Goal: Book appointment/travel/reservation

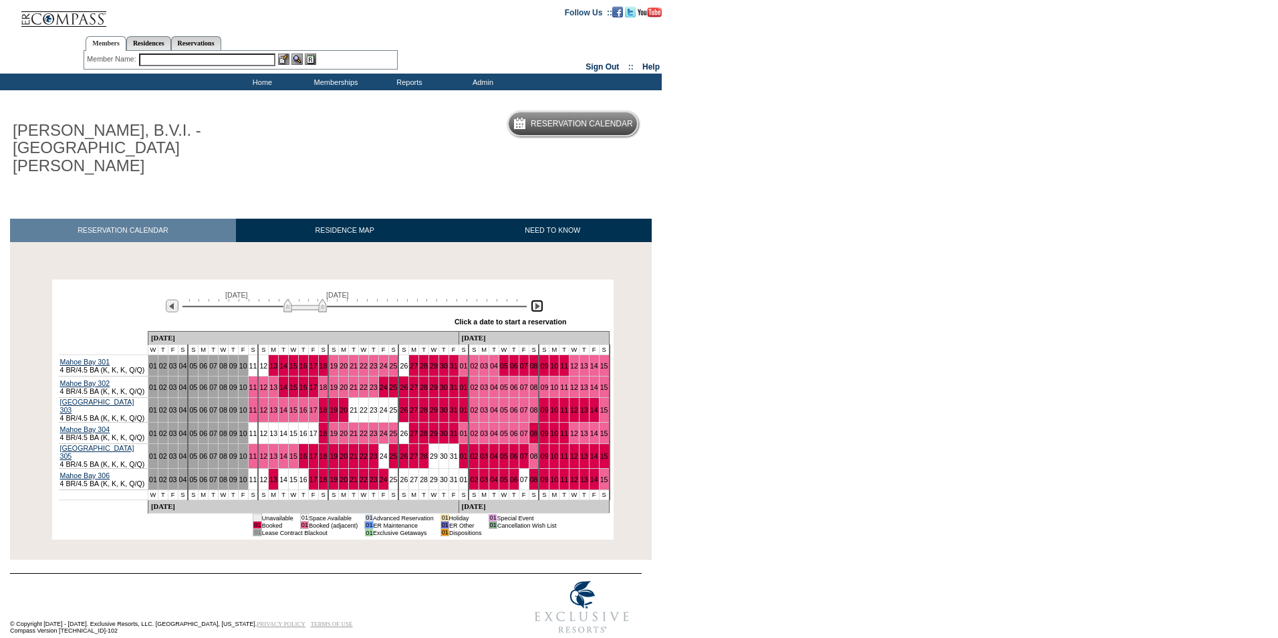
click at [533, 300] on img at bounding box center [537, 306] width 13 height 13
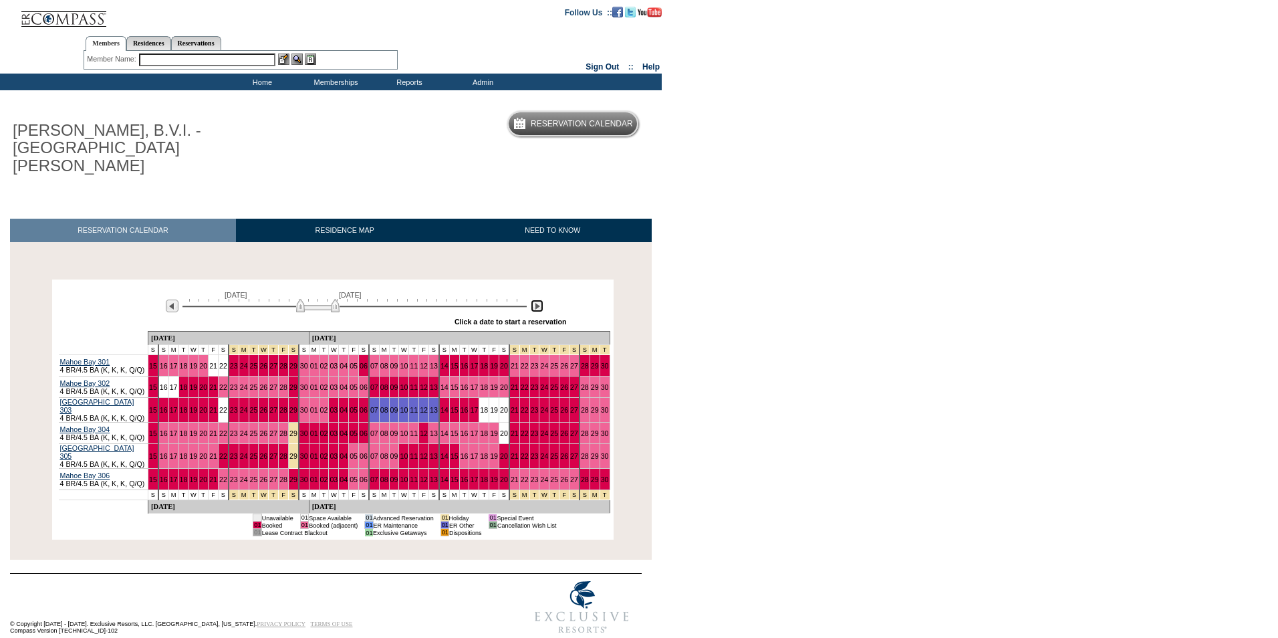
click at [533, 300] on img at bounding box center [537, 306] width 13 height 13
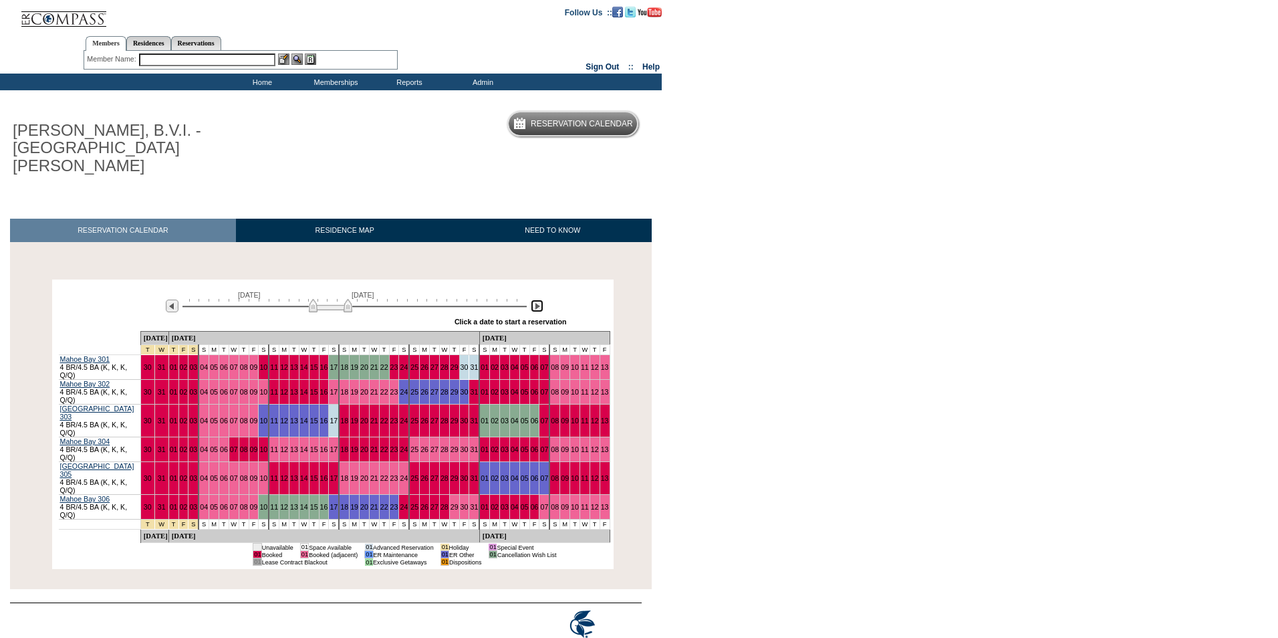
click at [533, 300] on img at bounding box center [537, 306] width 13 height 13
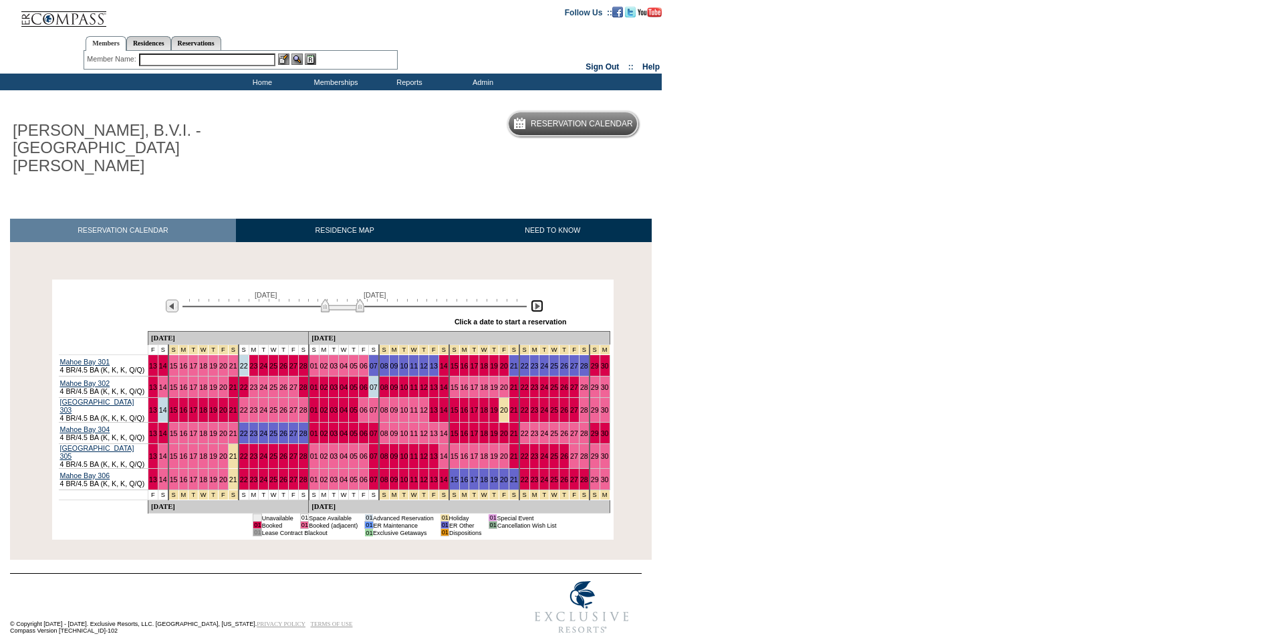
click at [533, 300] on img at bounding box center [537, 306] width 13 height 13
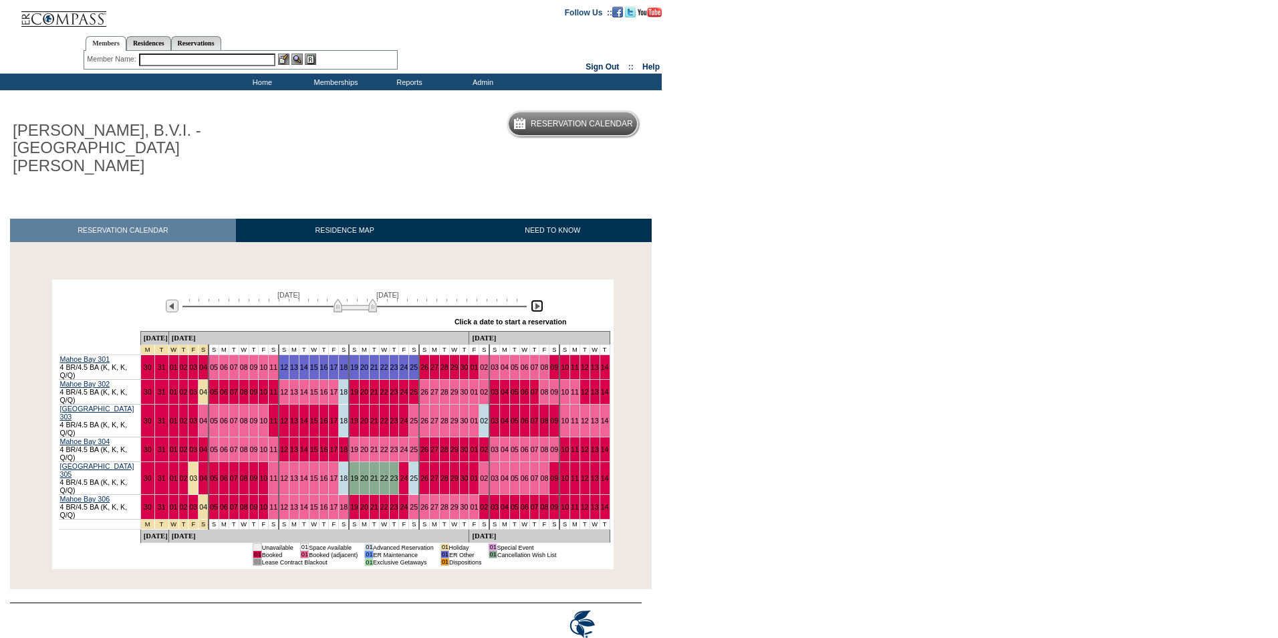
click at [533, 300] on img at bounding box center [537, 306] width 13 height 13
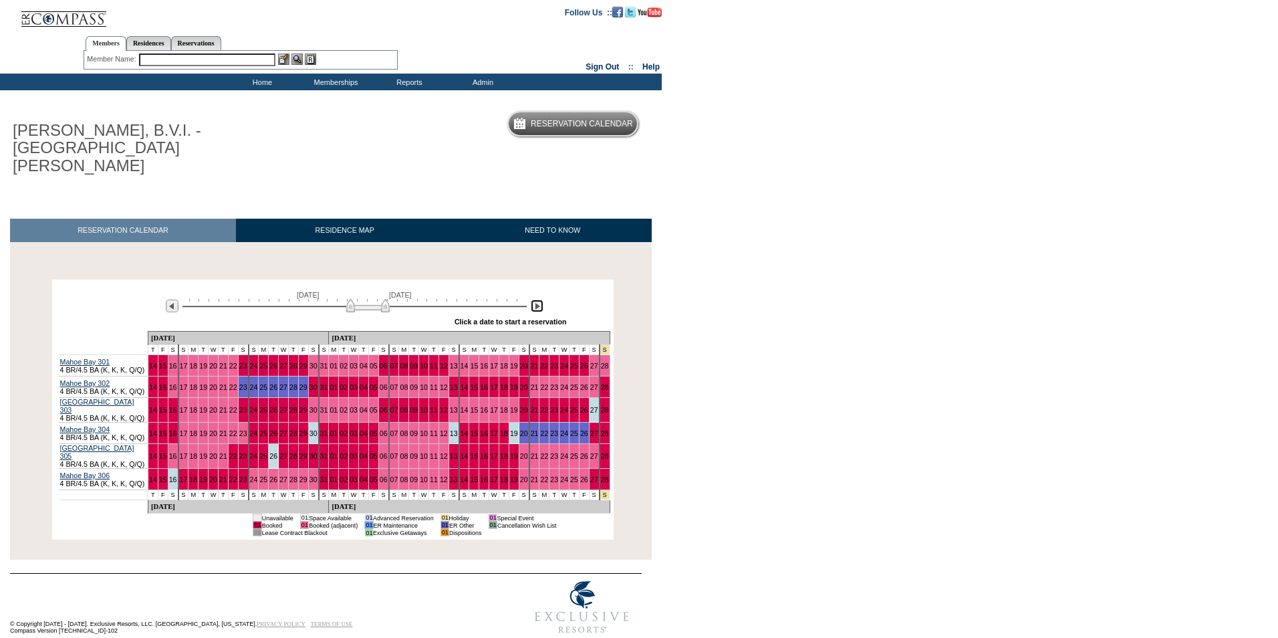
click at [533, 300] on img at bounding box center [537, 306] width 13 height 13
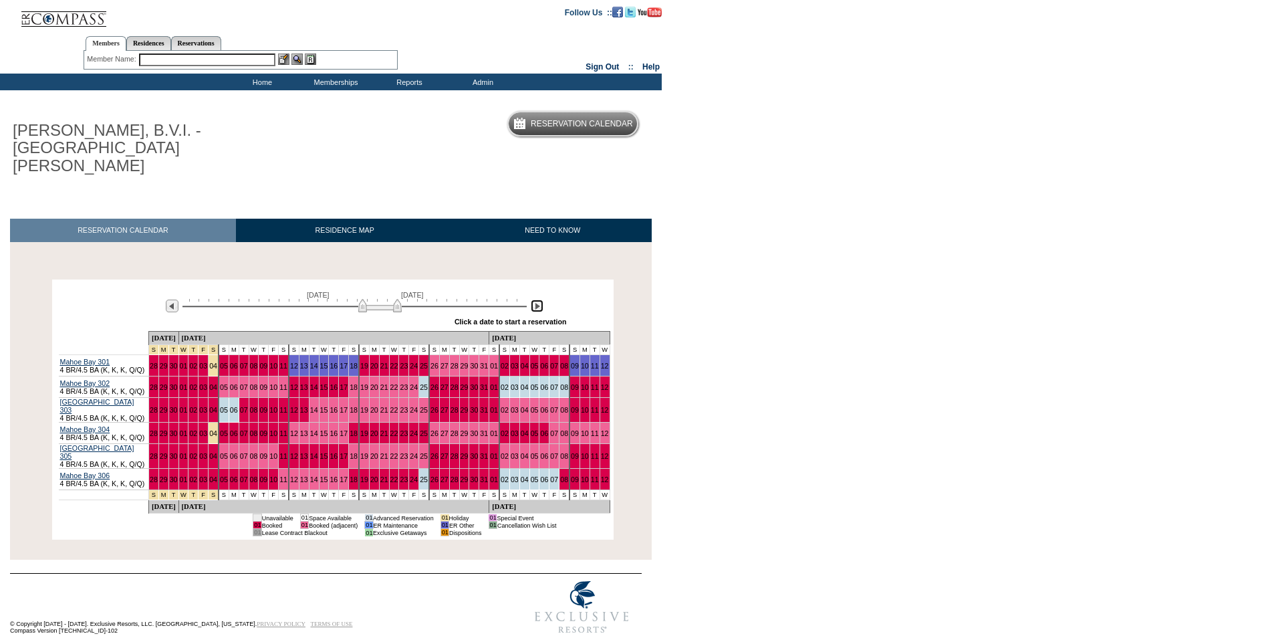
click at [533, 300] on img at bounding box center [537, 306] width 13 height 13
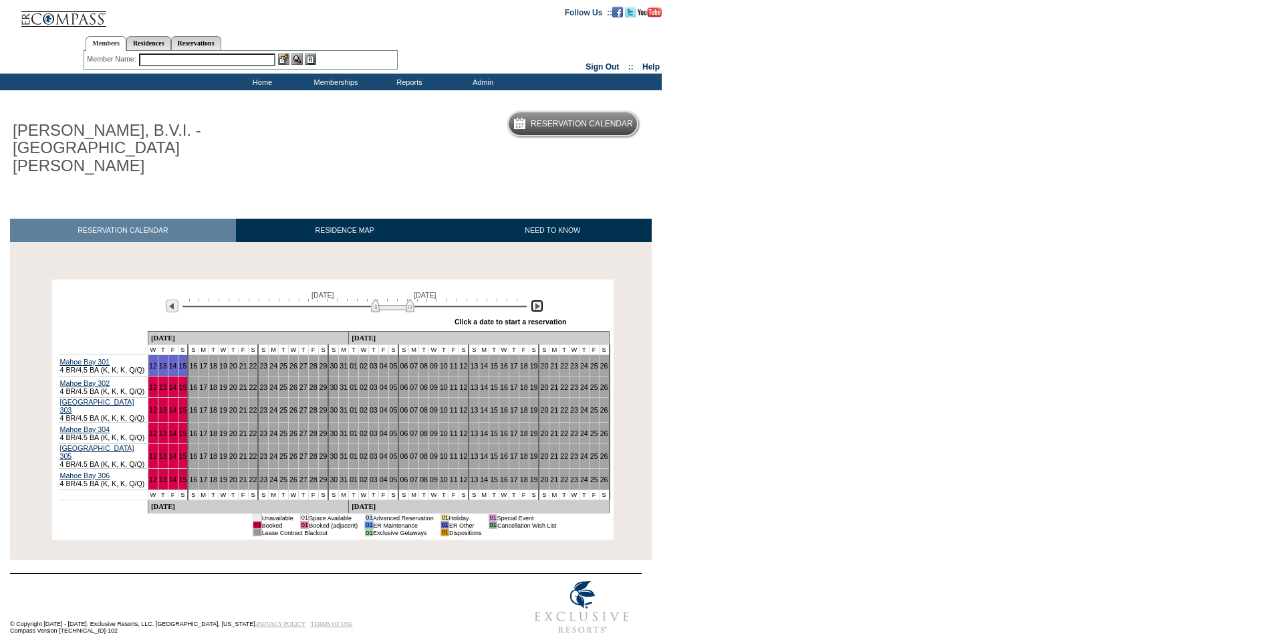
click at [536, 300] on img at bounding box center [537, 306] width 13 height 13
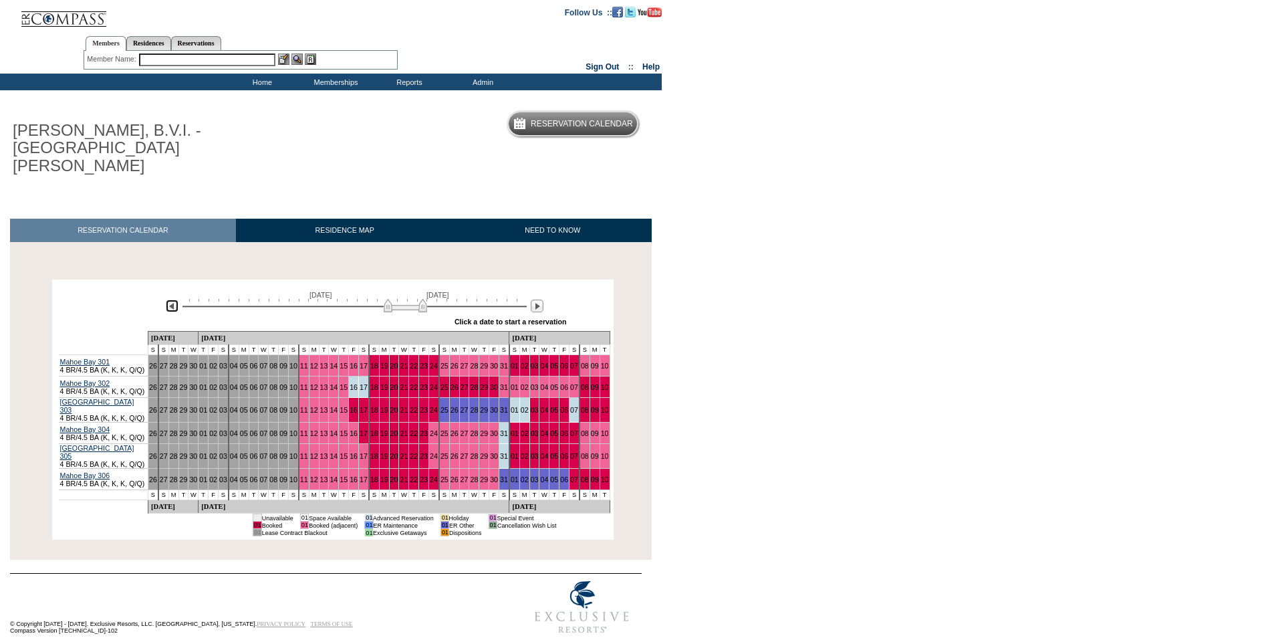
click at [170, 300] on img at bounding box center [172, 306] width 13 height 13
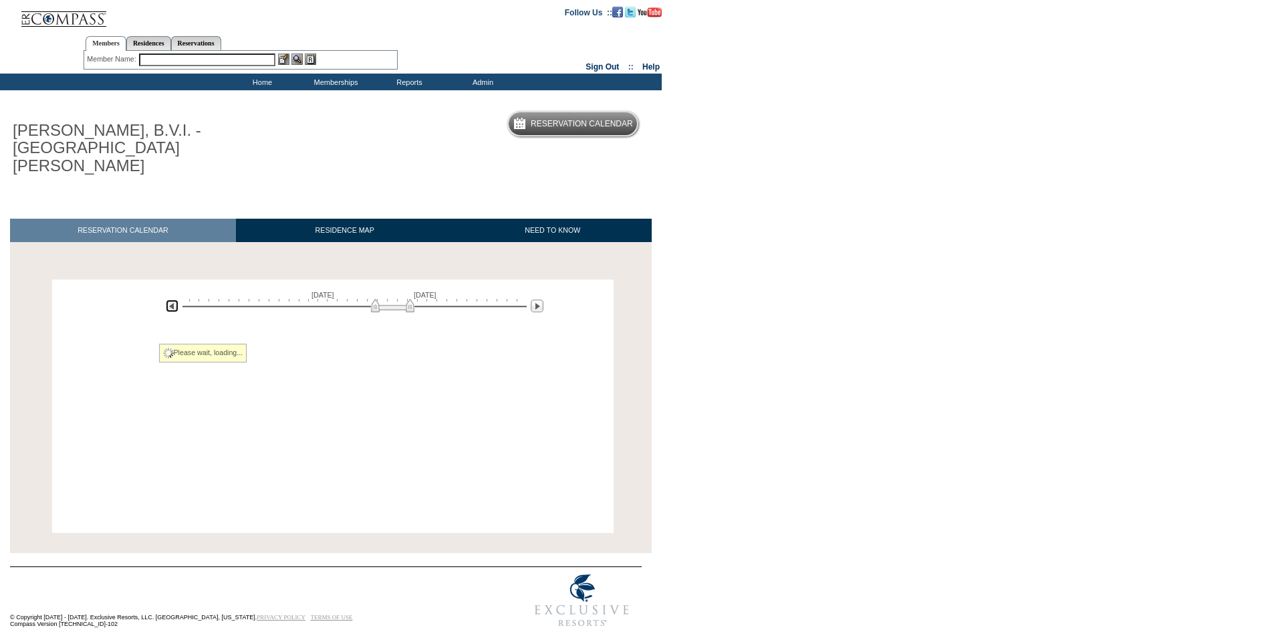
click at [170, 300] on img at bounding box center [172, 306] width 13 height 13
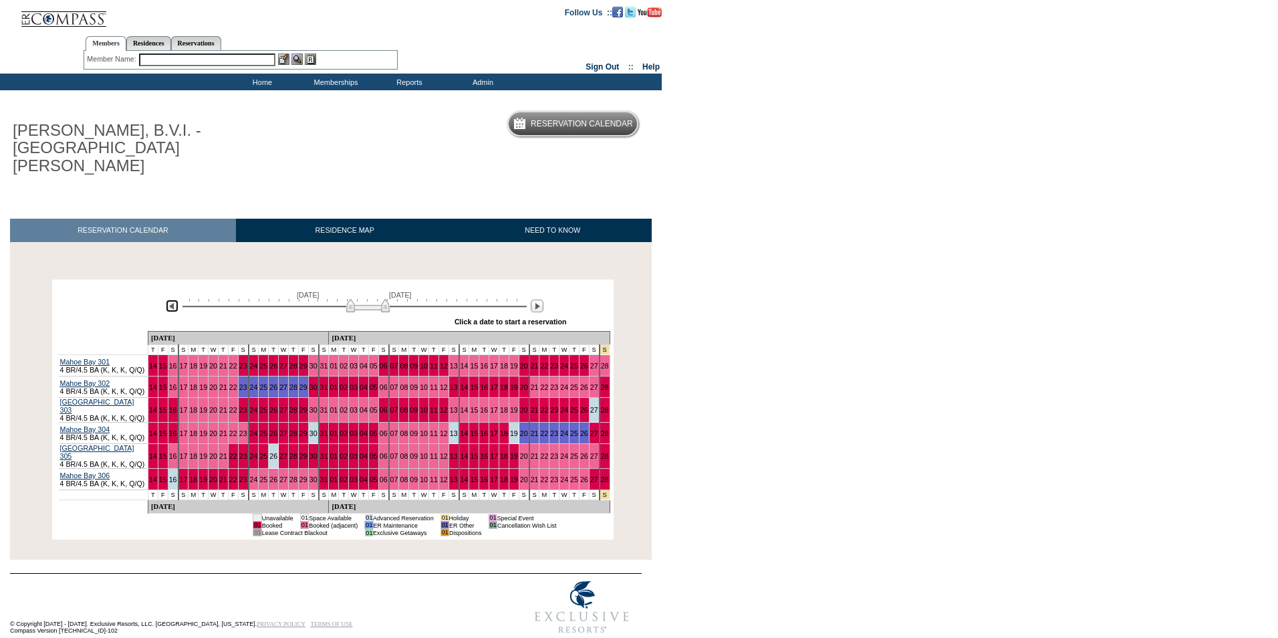
click at [170, 300] on img at bounding box center [172, 306] width 13 height 13
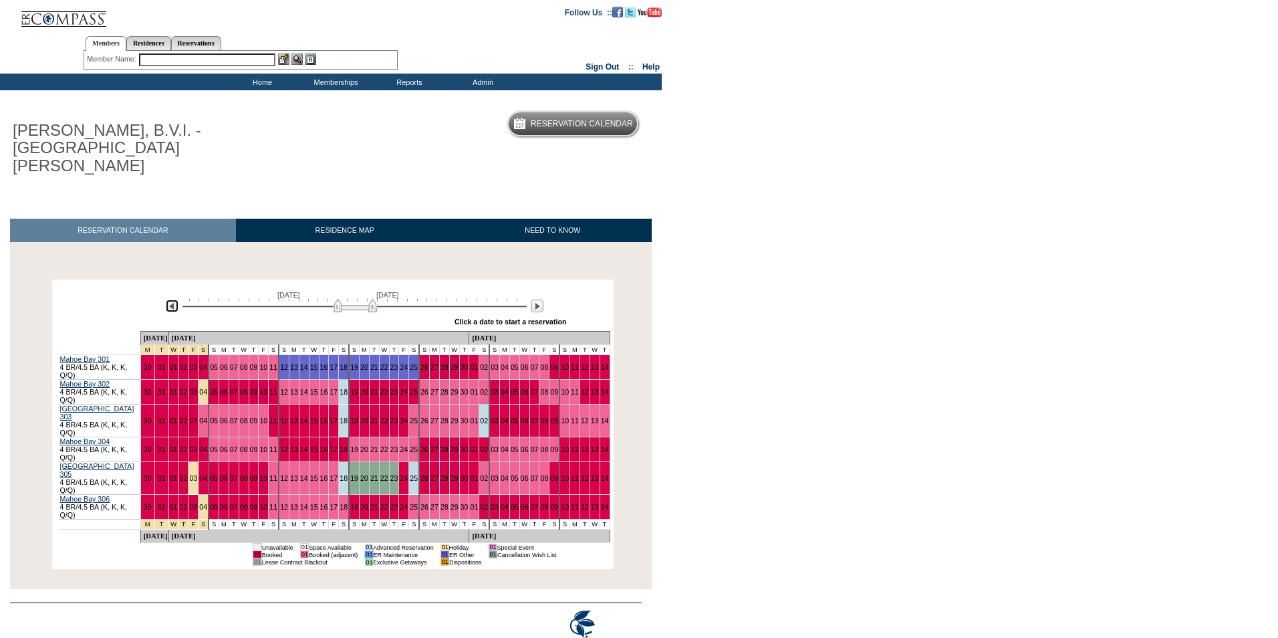
click at [174, 300] on img at bounding box center [172, 306] width 13 height 13
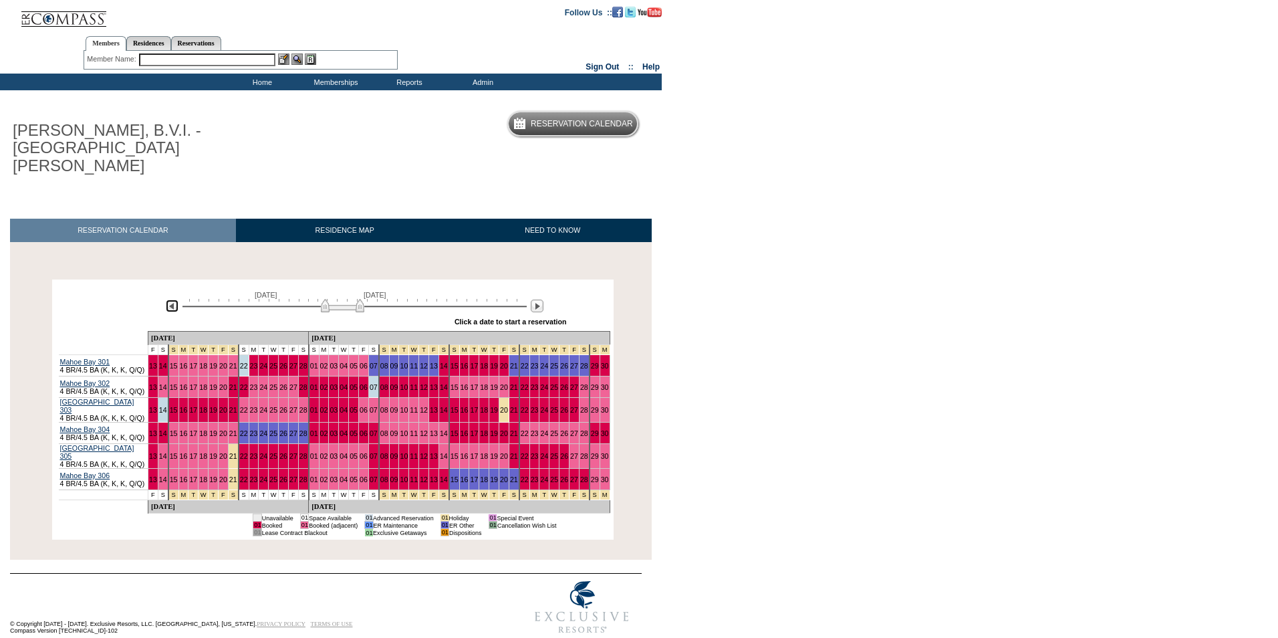
click at [174, 300] on img at bounding box center [172, 306] width 13 height 13
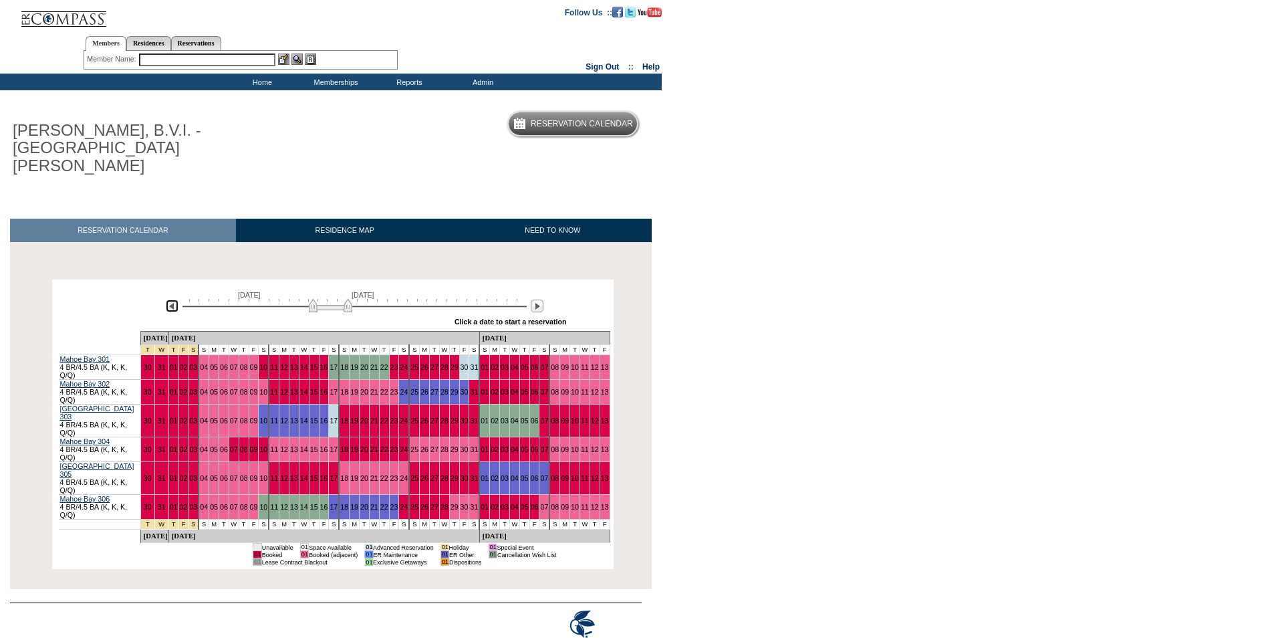
click at [174, 300] on img at bounding box center [172, 306] width 13 height 13
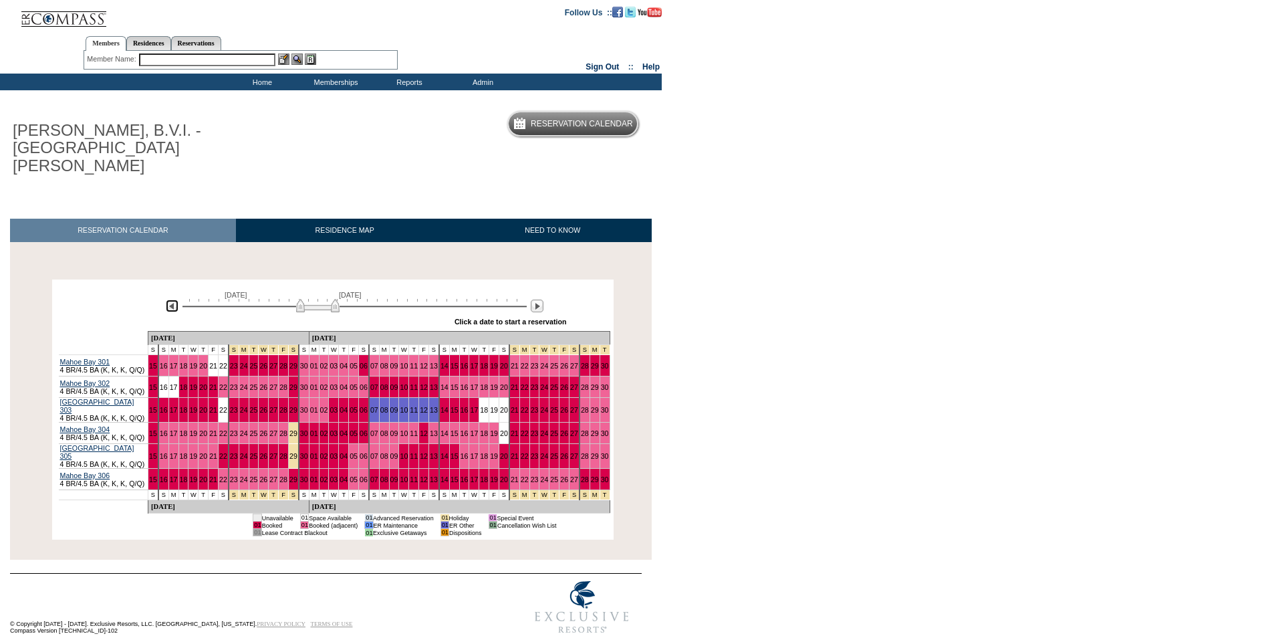
click at [174, 300] on img at bounding box center [172, 306] width 13 height 13
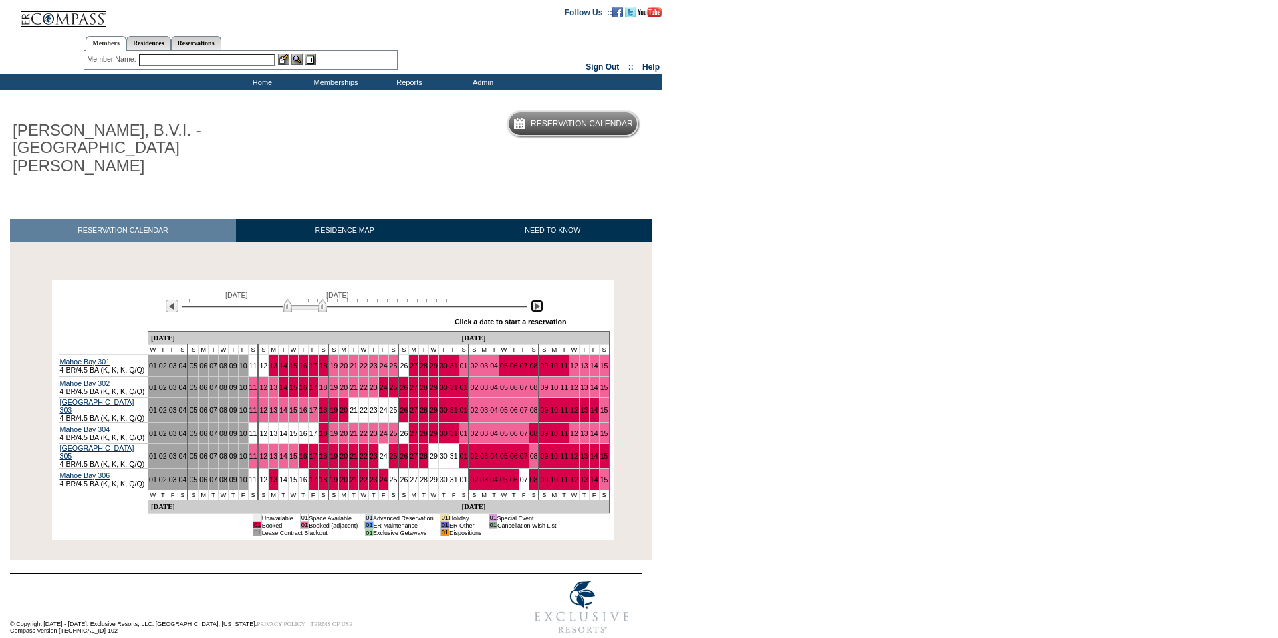
click at [536, 300] on img at bounding box center [537, 306] width 13 height 13
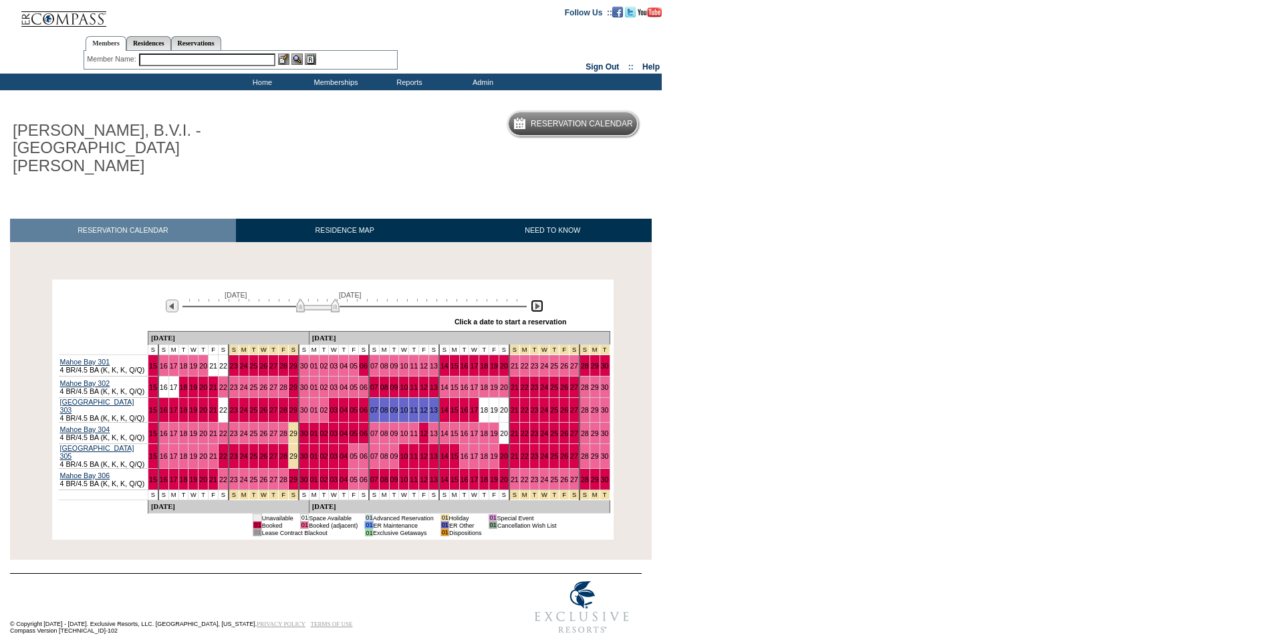
click at [536, 300] on img at bounding box center [537, 306] width 13 height 13
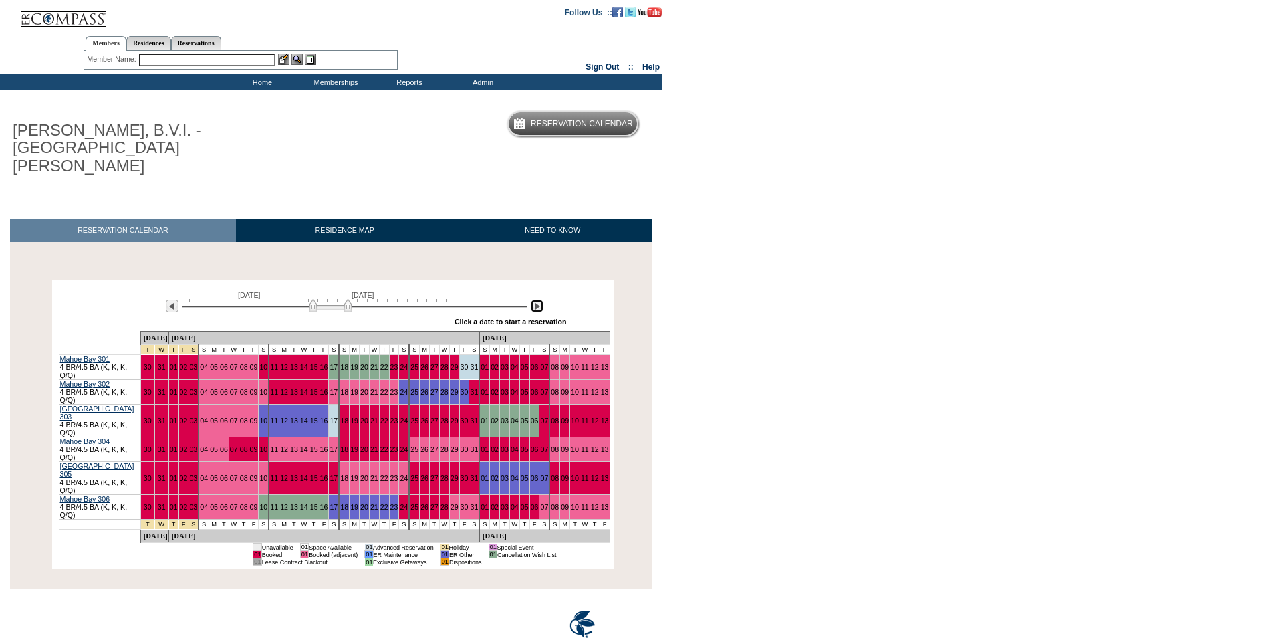
click at [534, 300] on img at bounding box center [537, 306] width 13 height 13
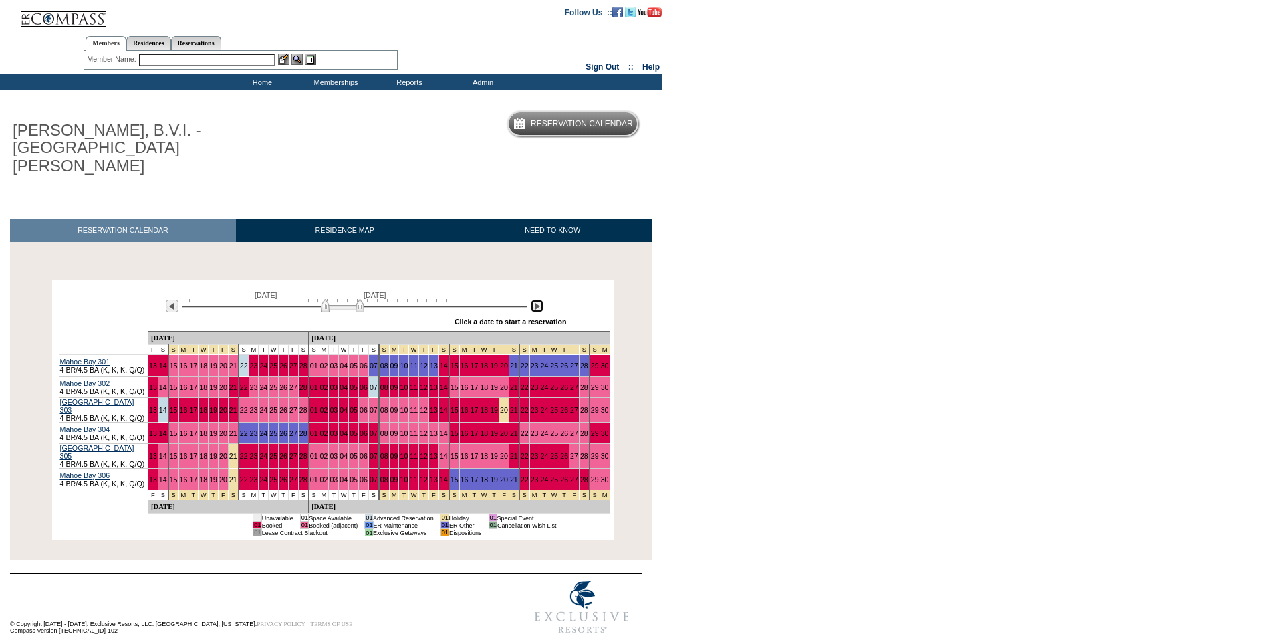
click at [537, 300] on img at bounding box center [537, 306] width 13 height 13
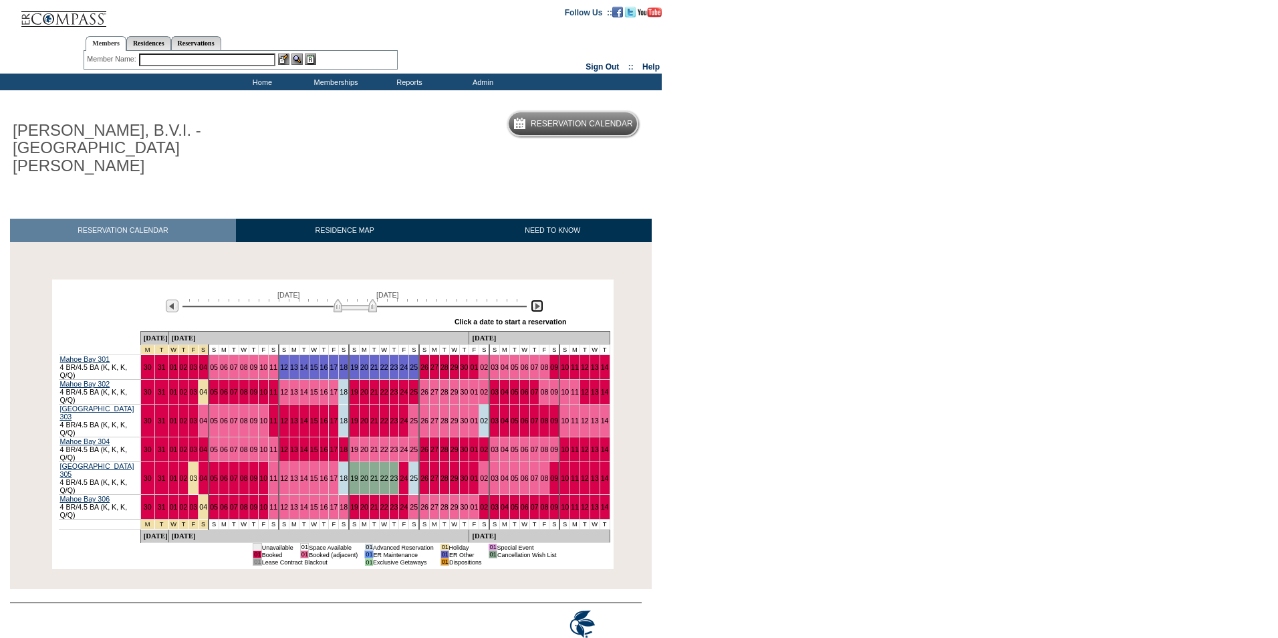
click at [537, 300] on img at bounding box center [537, 306] width 13 height 13
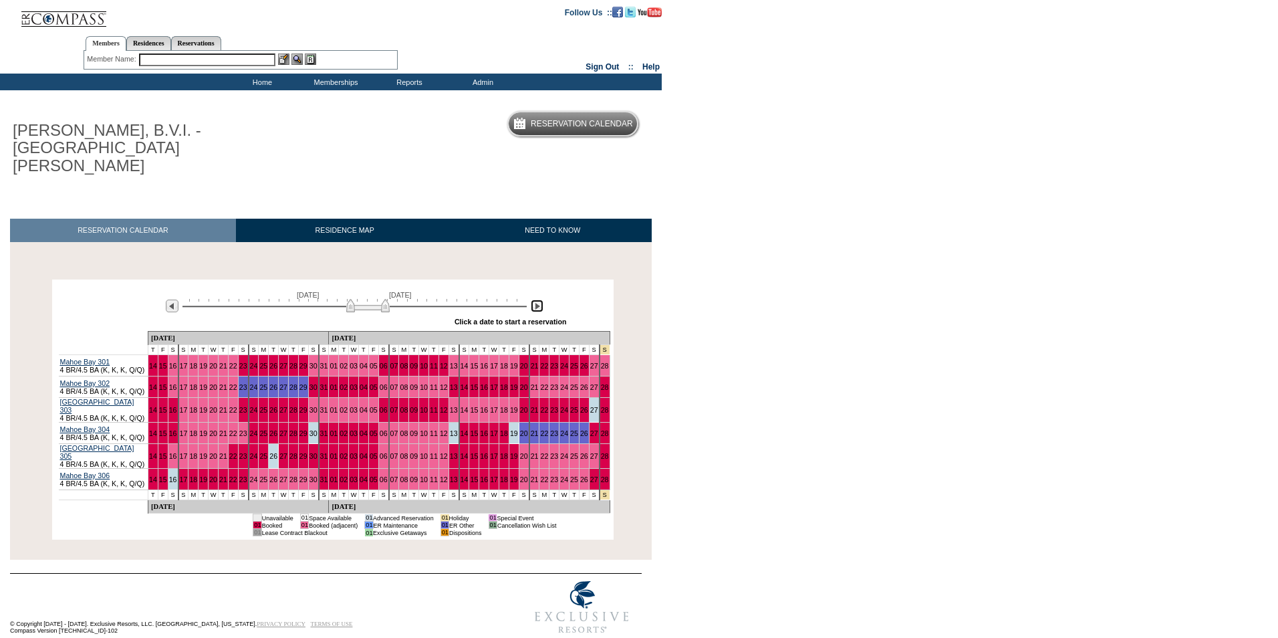
click at [537, 300] on img at bounding box center [537, 306] width 13 height 13
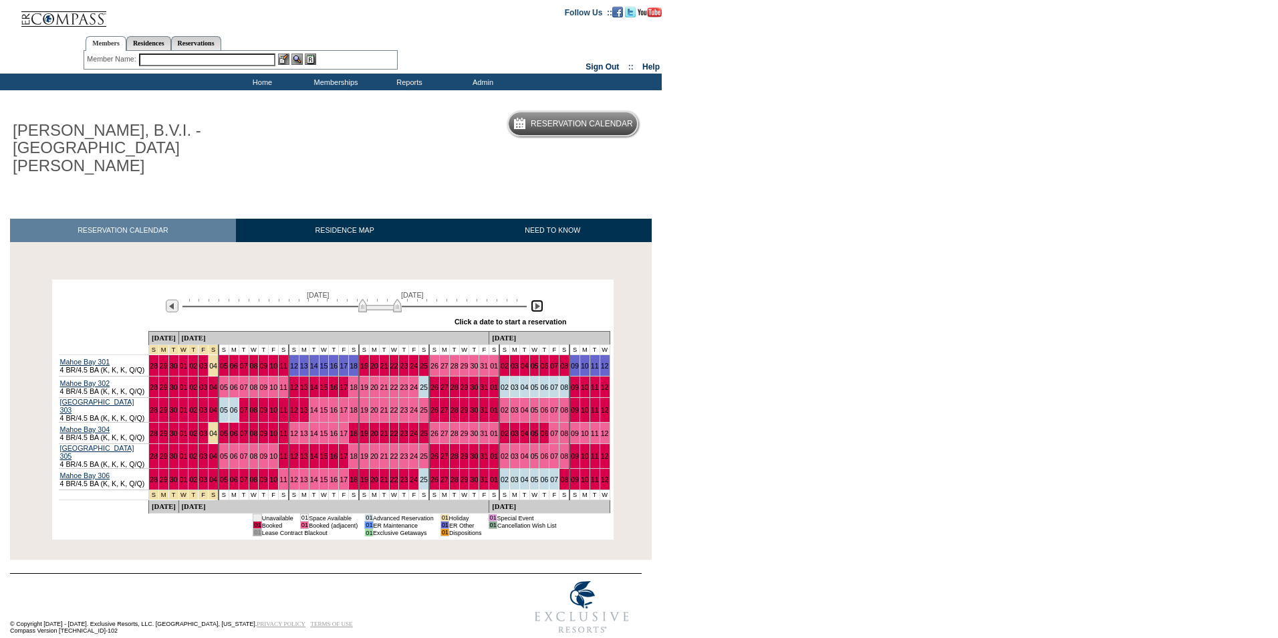
click at [537, 300] on img at bounding box center [537, 306] width 13 height 13
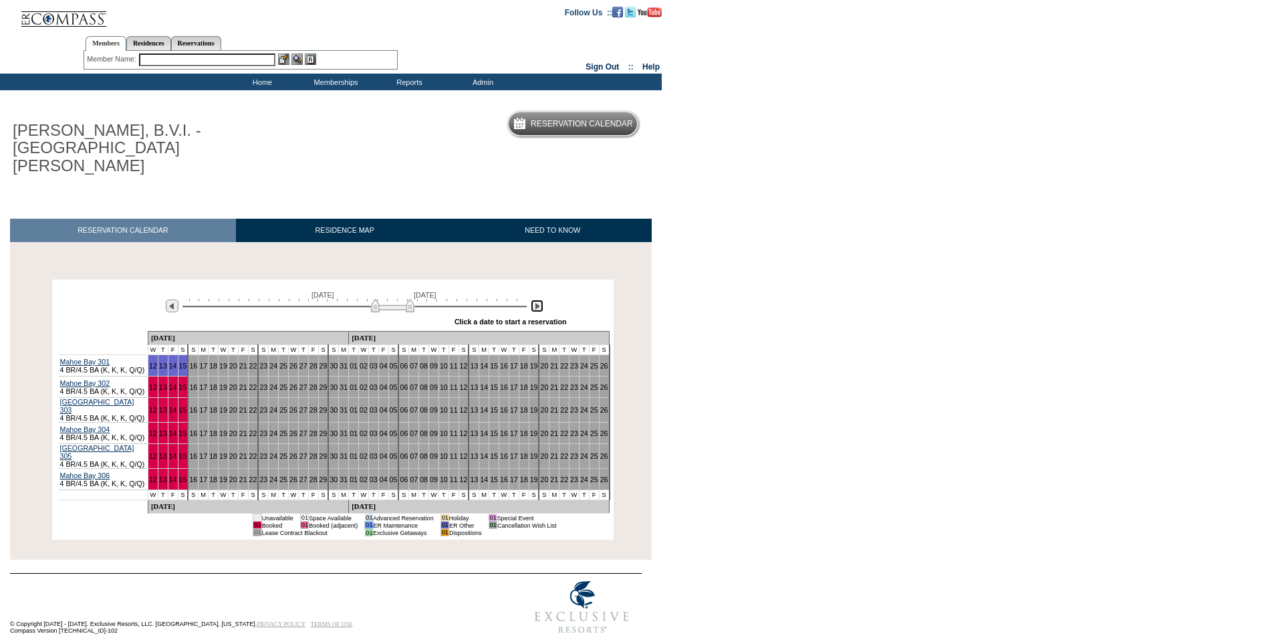
click at [536, 300] on img at bounding box center [537, 306] width 13 height 13
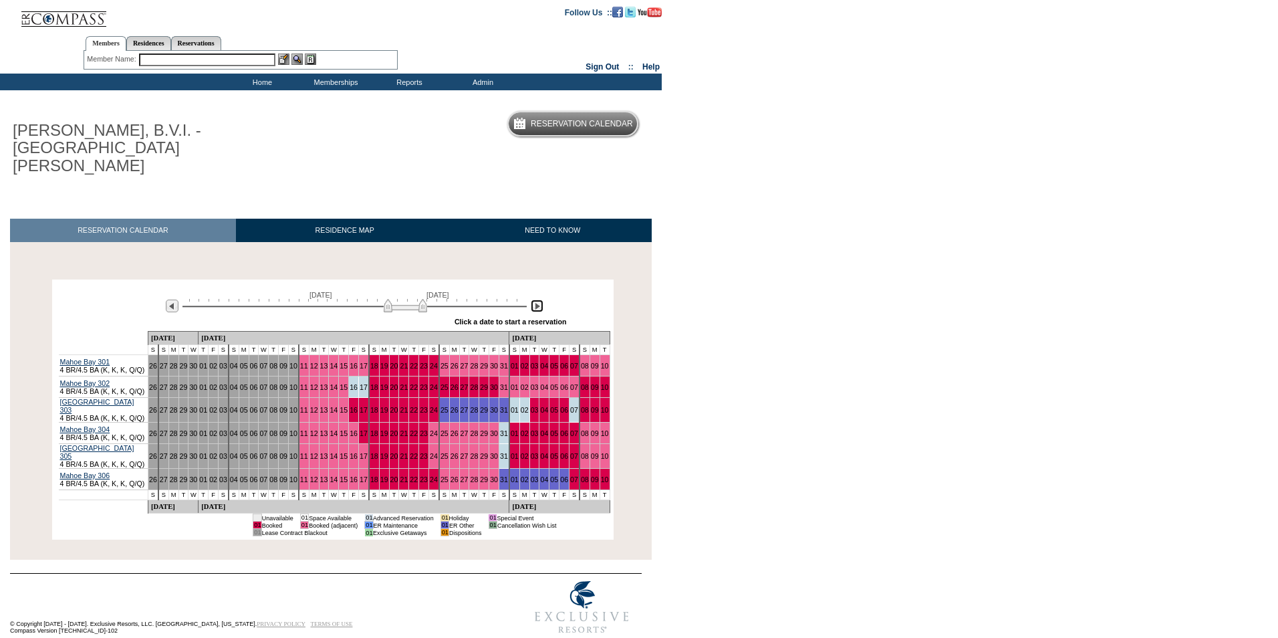
click at [538, 300] on img at bounding box center [537, 306] width 13 height 13
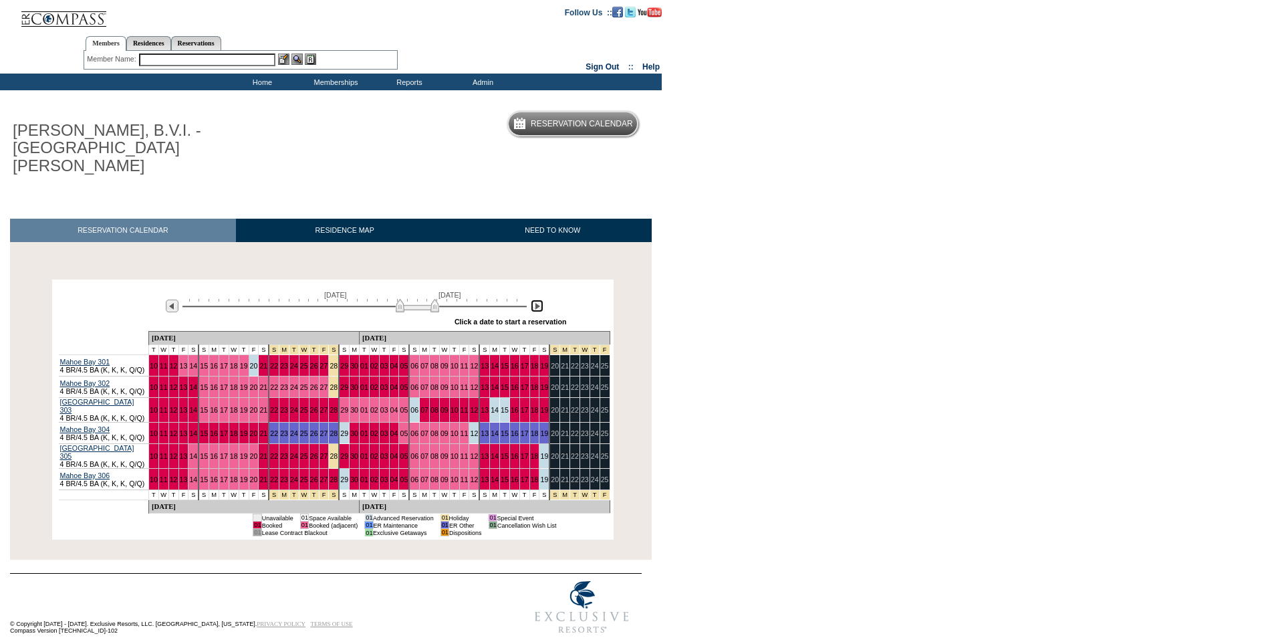
click at [536, 300] on img at bounding box center [537, 306] width 13 height 13
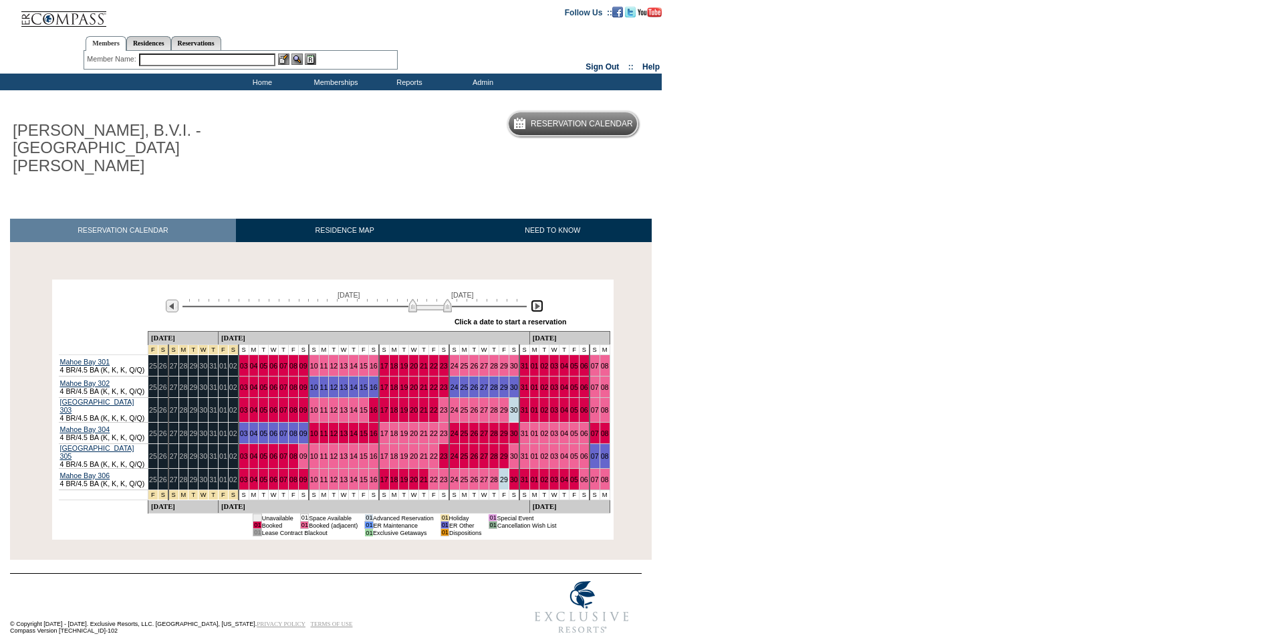
click at [537, 300] on img at bounding box center [537, 306] width 13 height 13
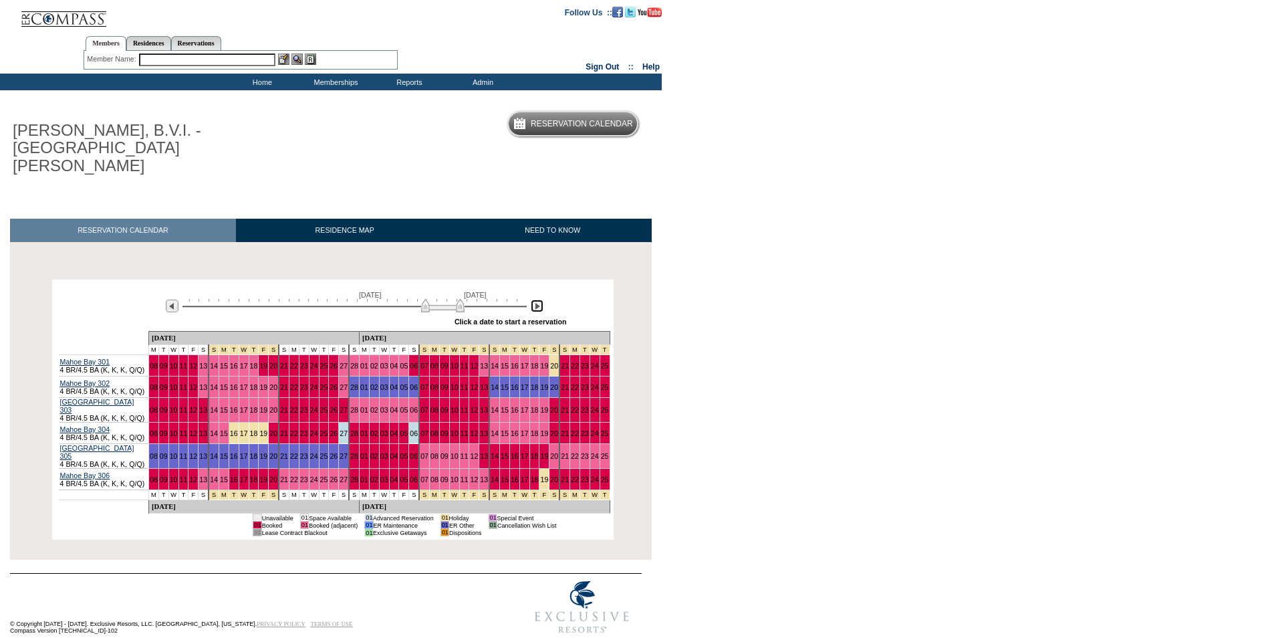
click at [537, 300] on img at bounding box center [537, 306] width 13 height 13
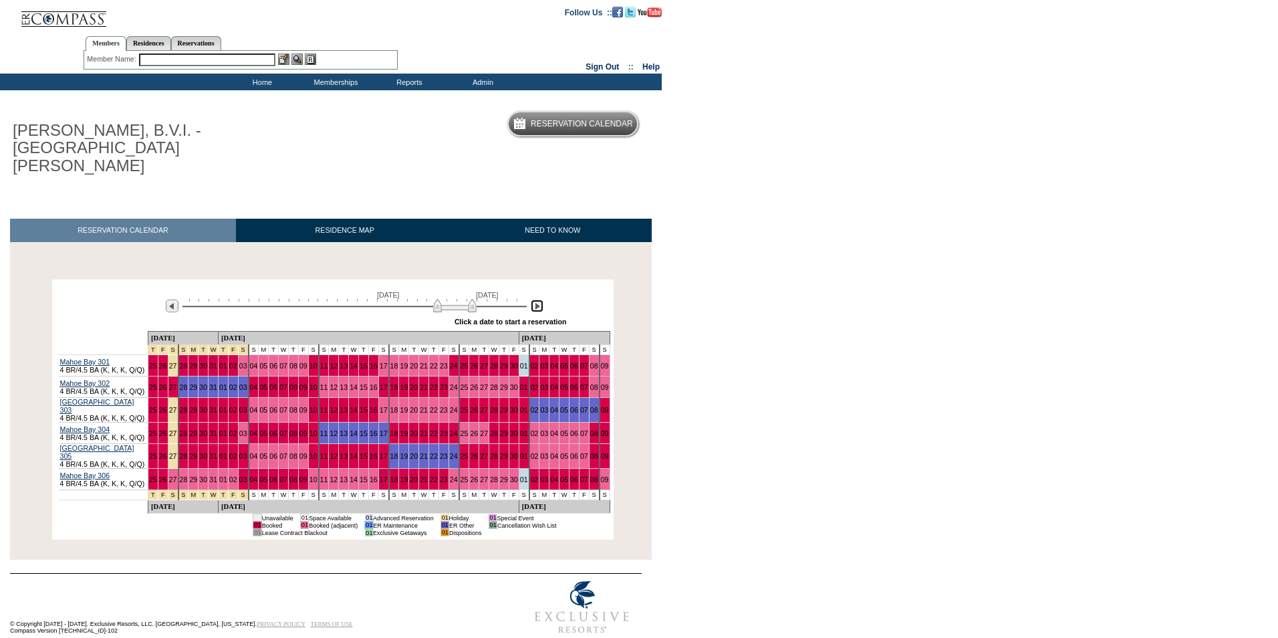
click at [537, 300] on img at bounding box center [537, 306] width 13 height 13
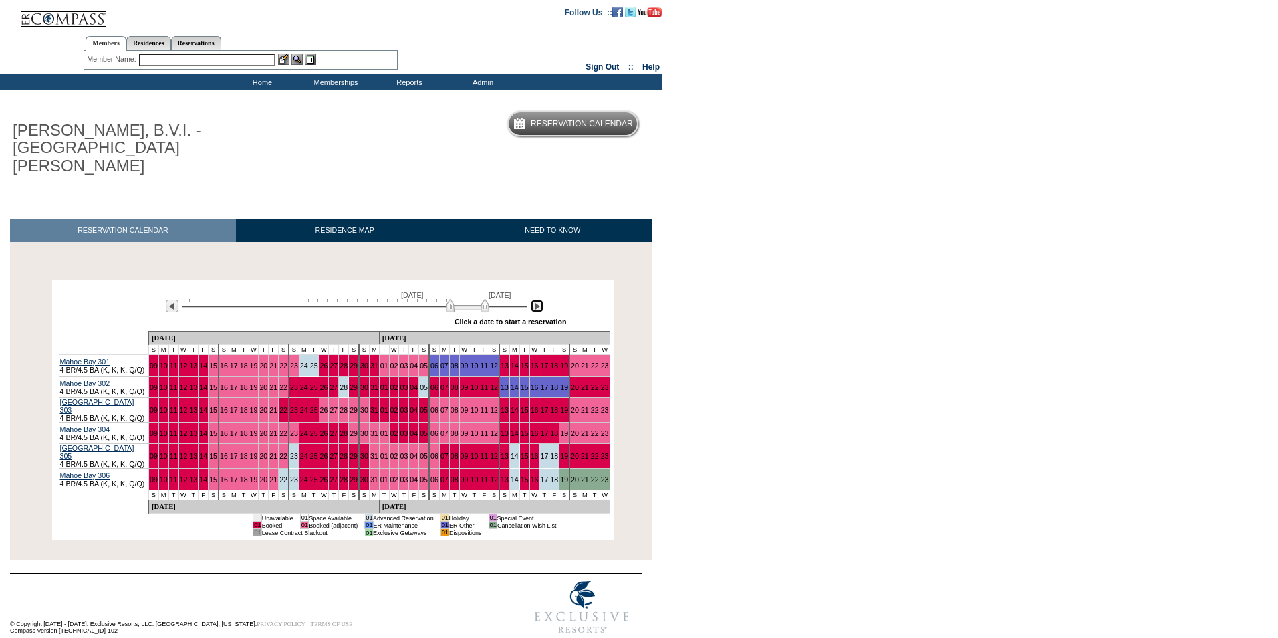
click at [537, 300] on img at bounding box center [537, 306] width 13 height 13
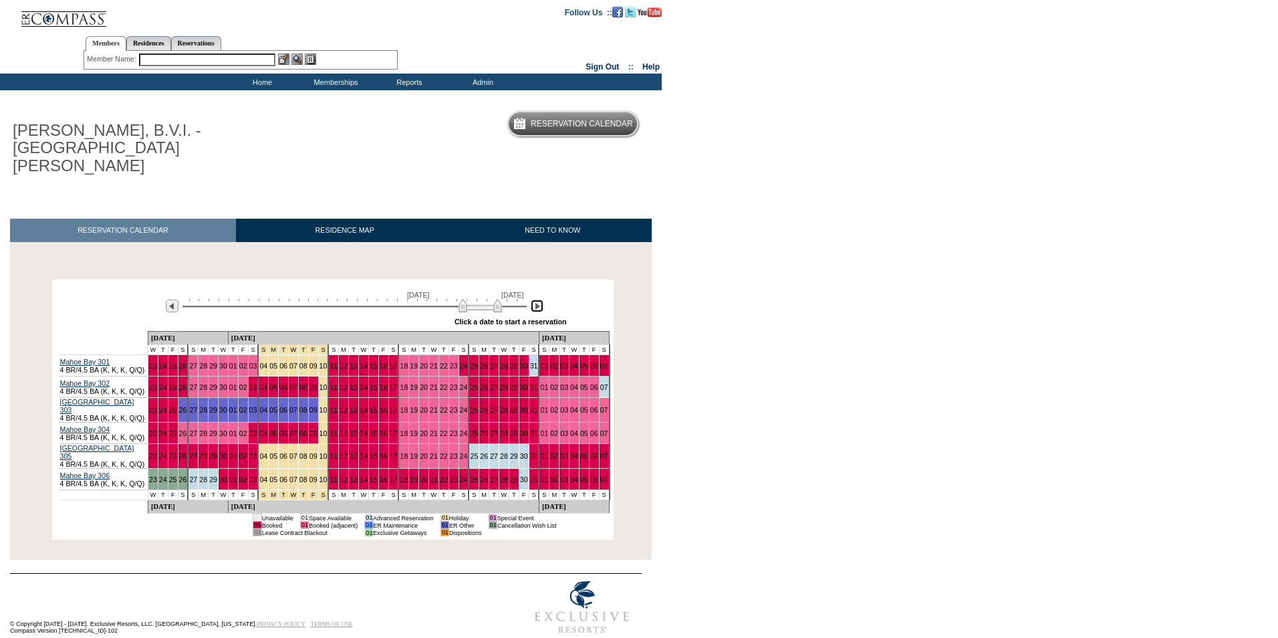
click at [537, 300] on img at bounding box center [537, 306] width 13 height 13
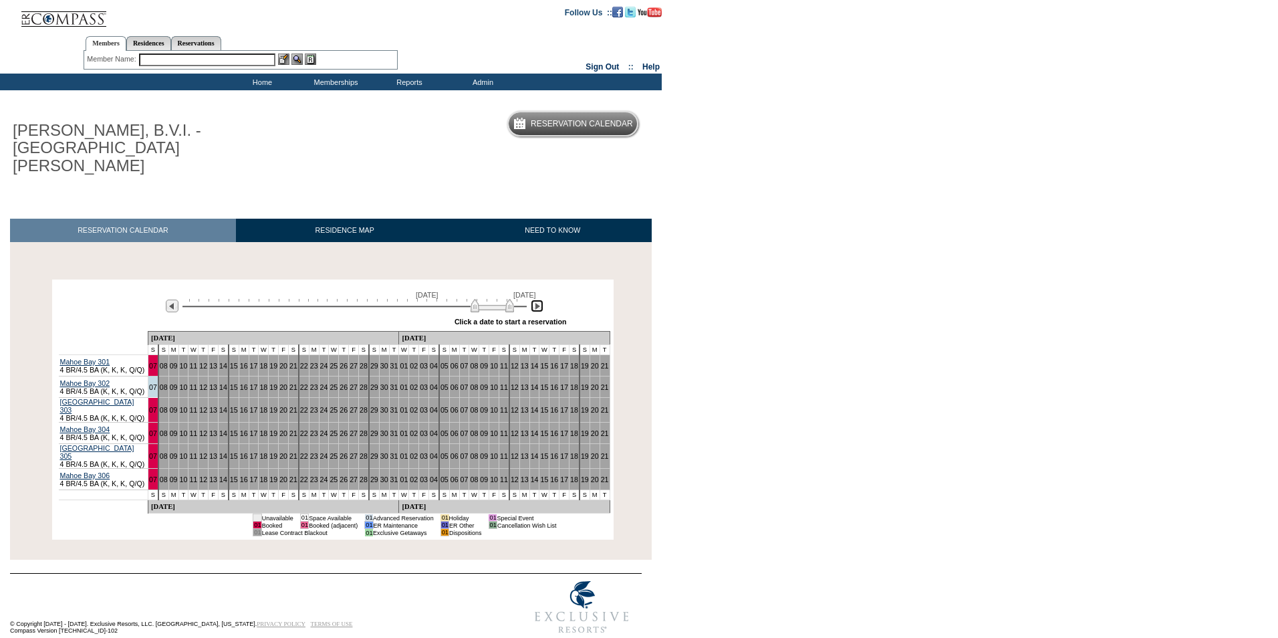
click at [536, 300] on img at bounding box center [537, 306] width 13 height 13
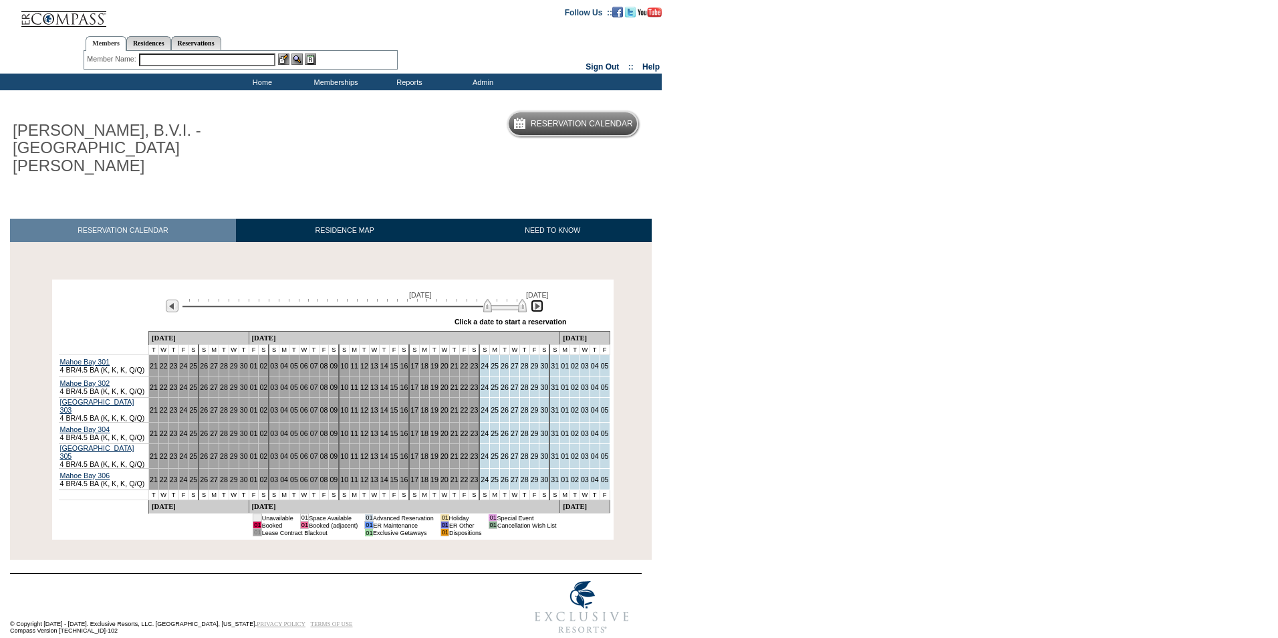
click at [536, 300] on img at bounding box center [537, 306] width 13 height 13
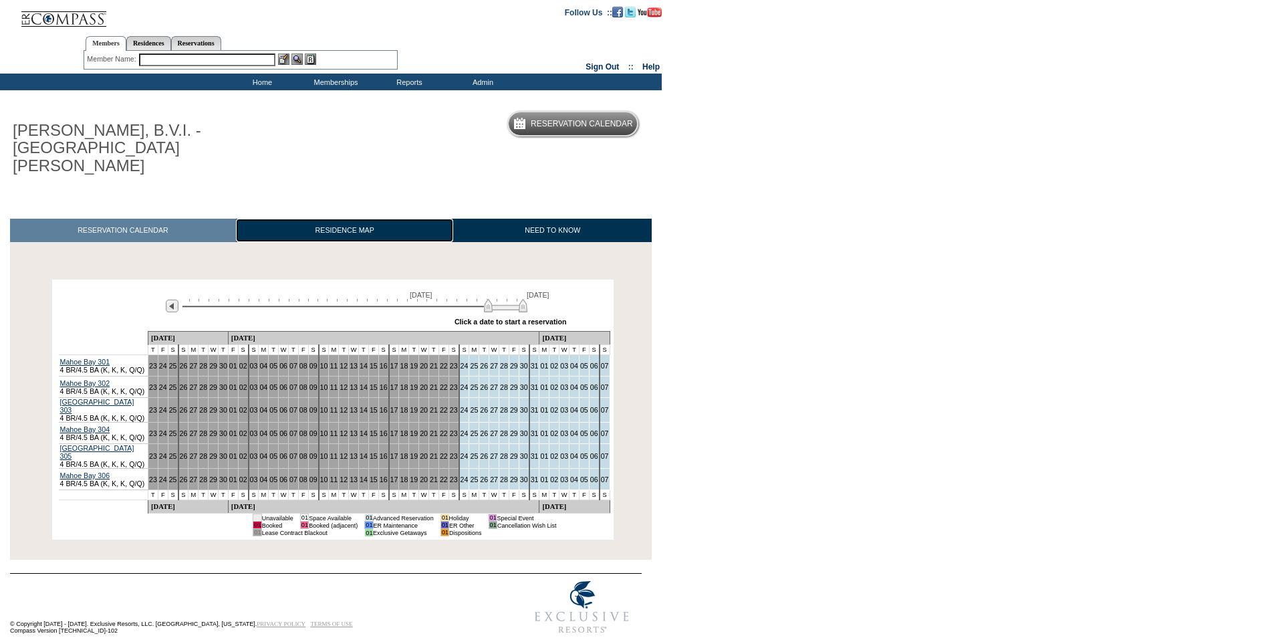
click at [341, 219] on link "RESIDENCE MAP" at bounding box center [345, 230] width 218 height 23
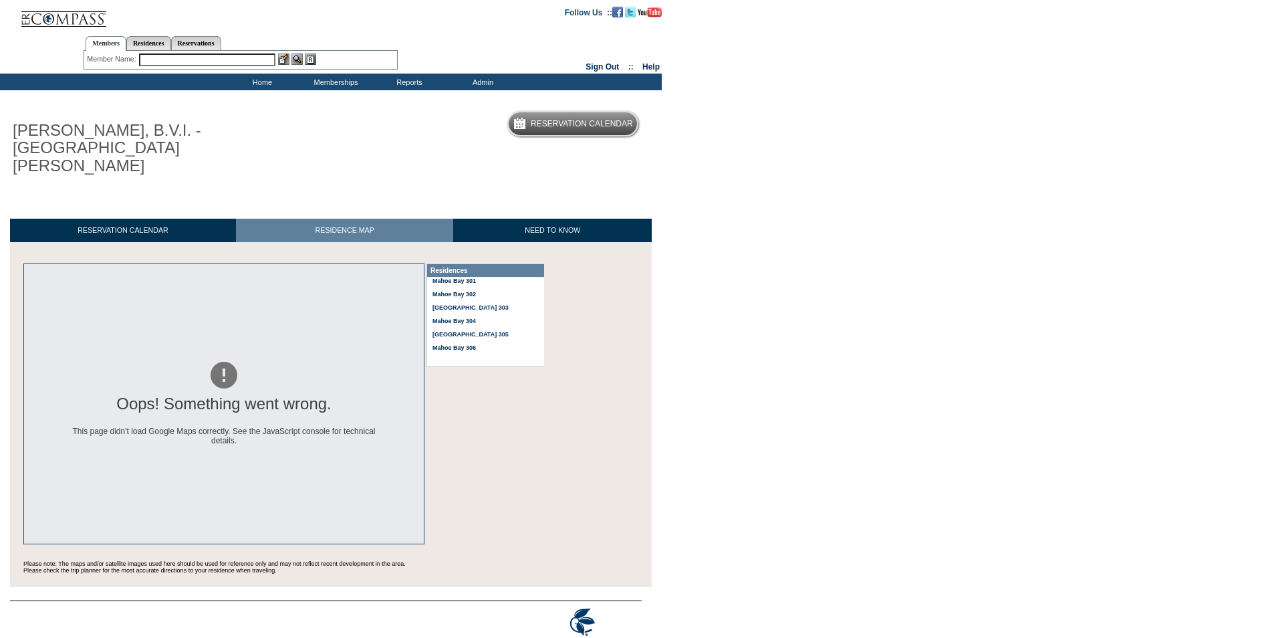
click at [453, 332] on div "[GEOGRAPHIC_DATA] 305" at bounding box center [480, 337] width 100 height 13
click at [469, 344] on b "Mahoe Bay 306" at bounding box center [454, 347] width 43 height 7
click at [473, 344] on b "Mahoe Bay 306" at bounding box center [454, 347] width 43 height 7
click at [475, 291] on b "Mahoe Bay 302" at bounding box center [454, 294] width 43 height 7
click at [265, 82] on td "Home" at bounding box center [261, 82] width 74 height 17
